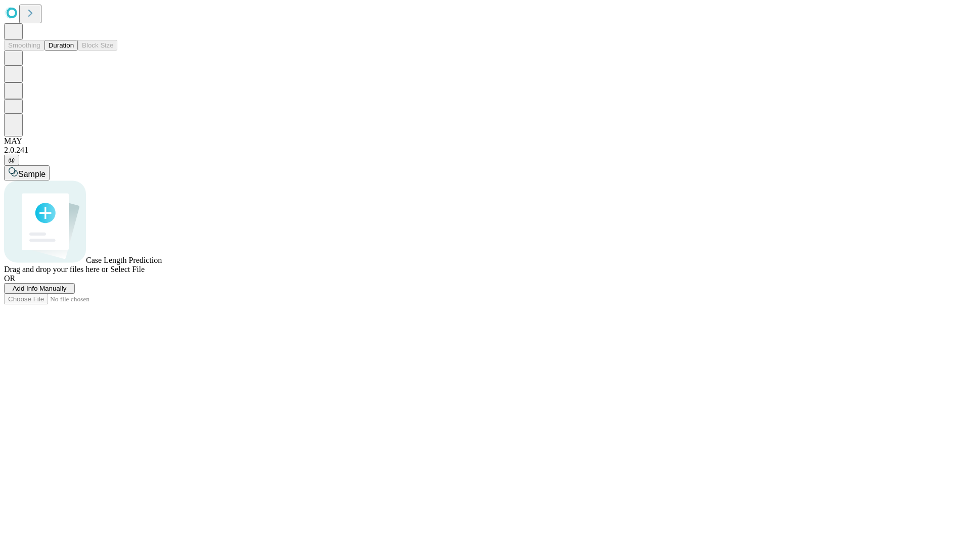
click at [74, 51] on button "Duration" at bounding box center [60, 45] width 33 height 11
click at [67, 292] on span "Add Info Manually" at bounding box center [40, 289] width 54 height 8
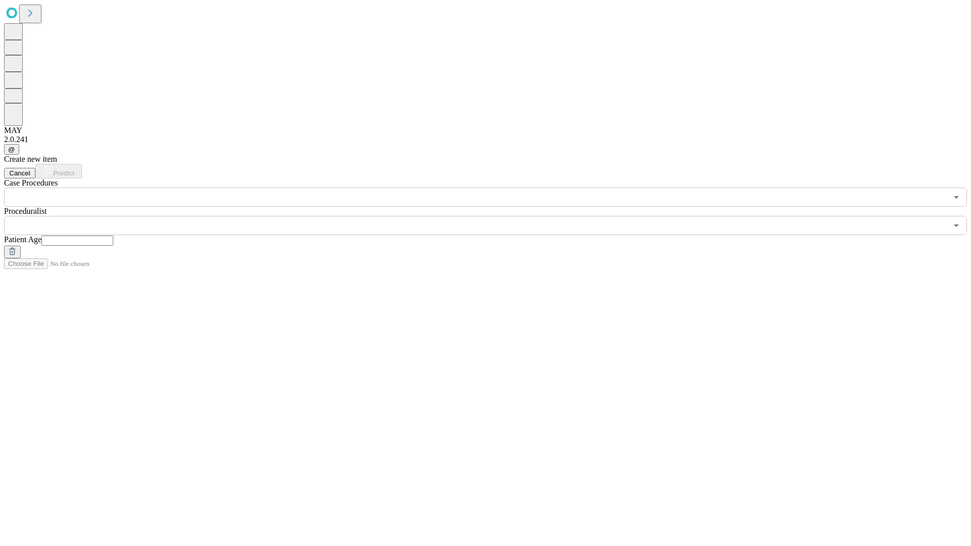
click at [113, 236] on input "text" at bounding box center [77, 241] width 72 height 10
